Goal: Task Accomplishment & Management: Use online tool/utility

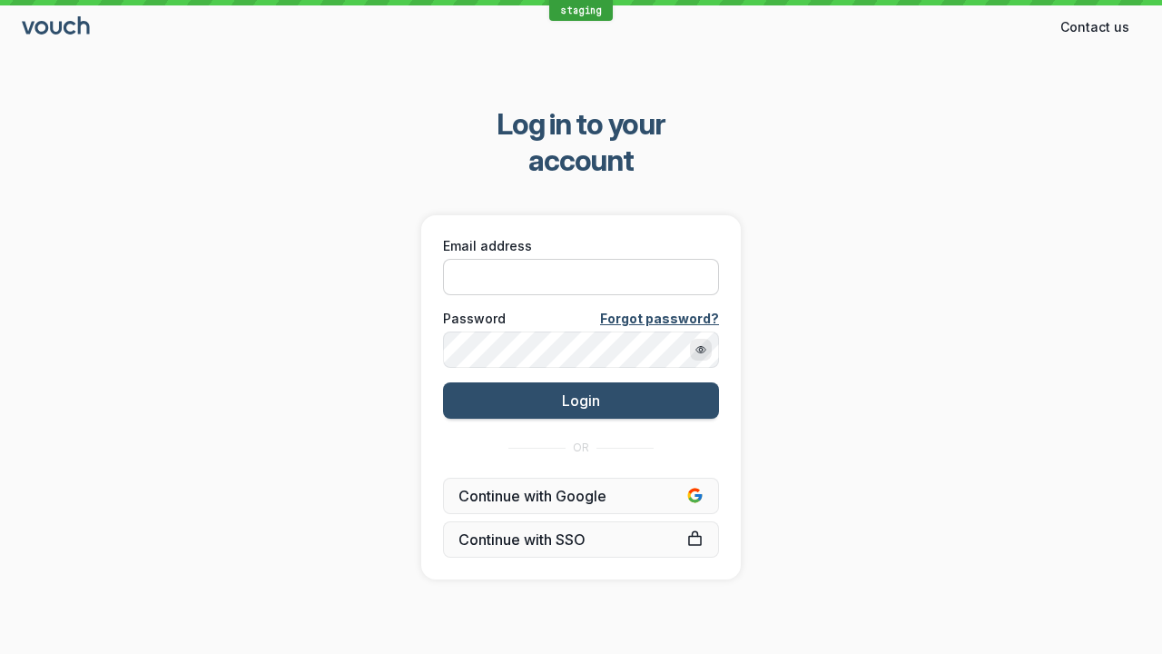
click at [606, 259] on input "Email address" at bounding box center [581, 277] width 276 height 36
click at [581, 259] on input "Email address" at bounding box center [581, 277] width 276 height 36
paste input "[EMAIL_ADDRESS][DOMAIN_NAME]"
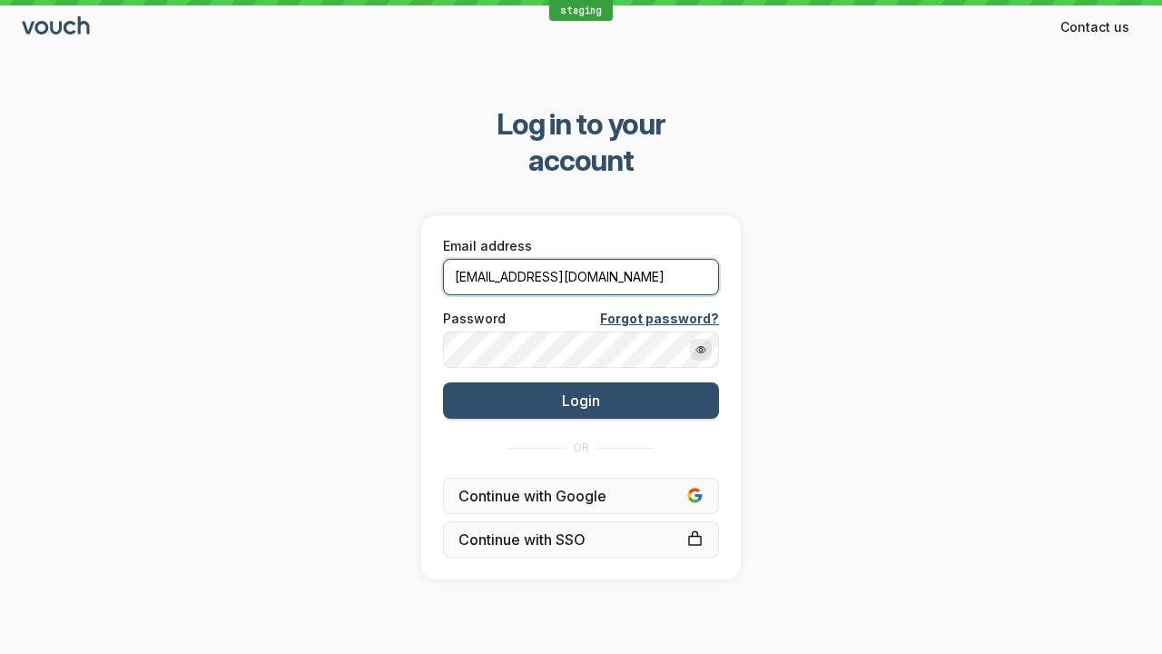
type input "[EMAIL_ADDRESS][DOMAIN_NAME]"
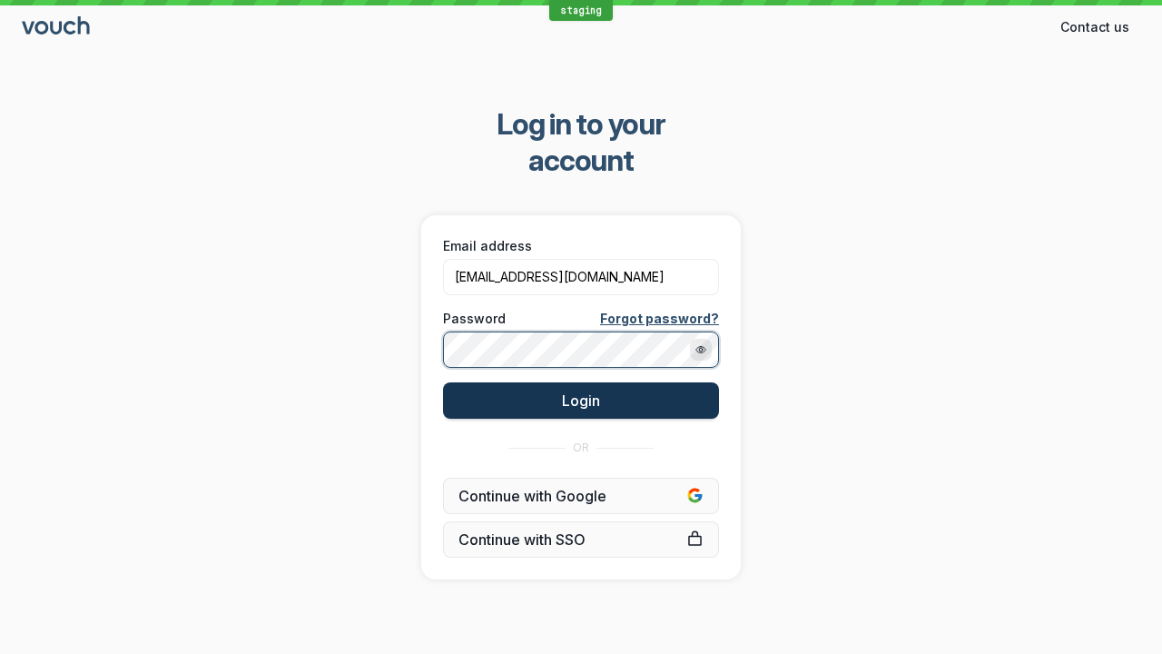
click at [631, 382] on button "Login" at bounding box center [581, 400] width 276 height 36
click at [581, 391] on span "Login" at bounding box center [581, 400] width 38 height 18
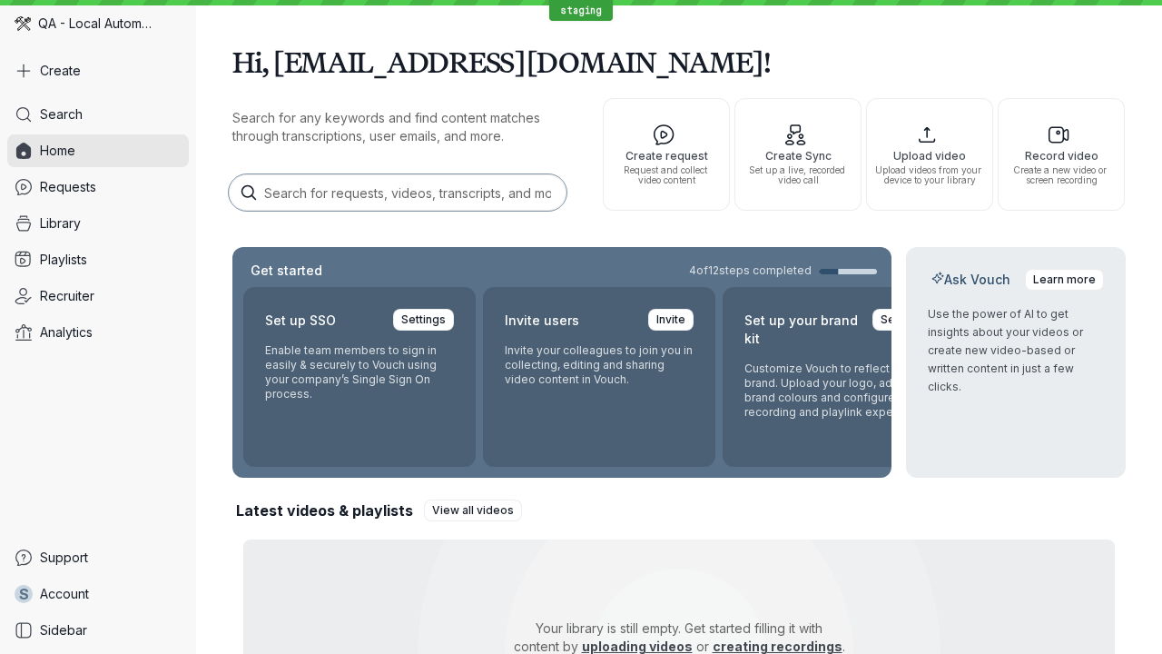
click at [1110, 653] on html "staging QA - Local Automation Create Search Home Requests Library Playlists Rec…" at bounding box center [581, 327] width 1162 height 654
click at [71, 70] on span "Create" at bounding box center [60, 71] width 41 height 18
click at [46, 70] on span "Create" at bounding box center [60, 71] width 41 height 18
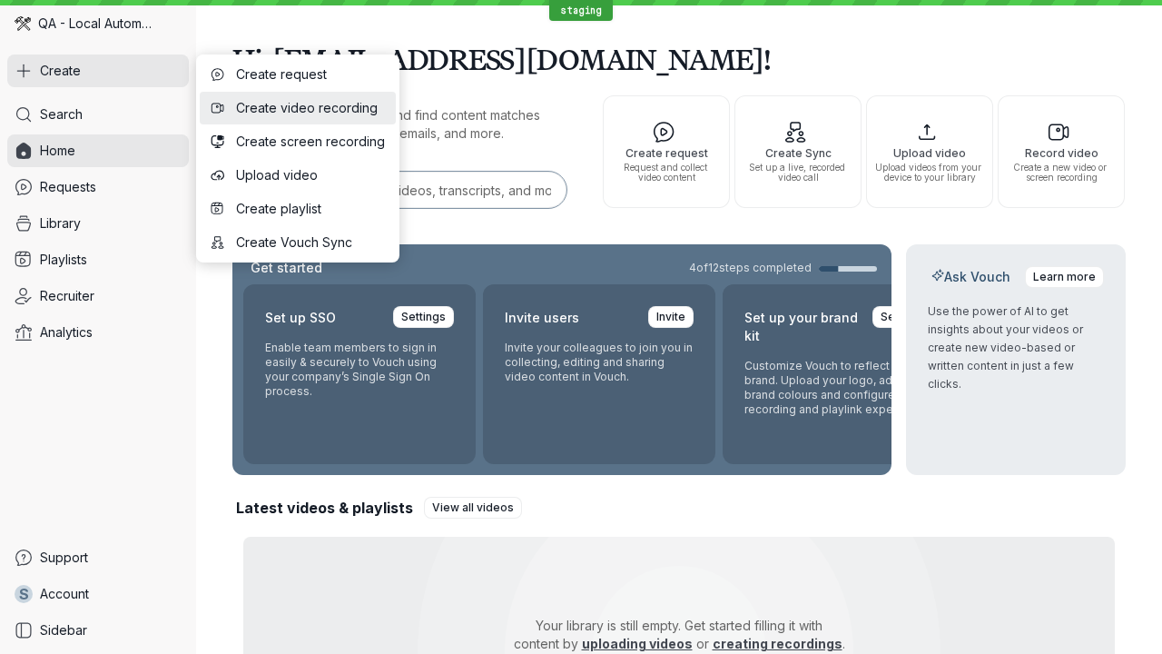
click at [280, 111] on span "Create video recording" at bounding box center [310, 108] width 149 height 18
